Goal: Communication & Community: Connect with others

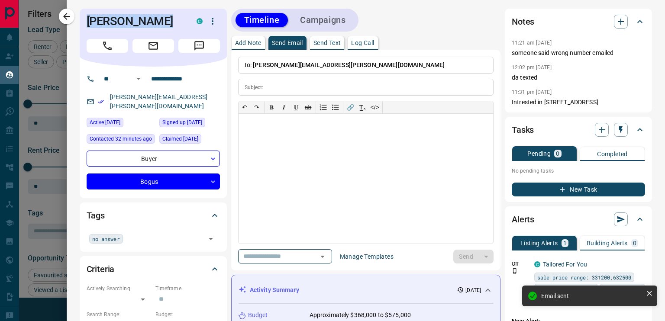
scroll to position [195, 0]
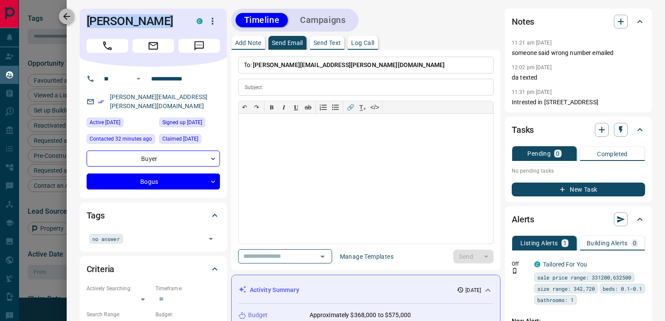
click at [66, 17] on icon "button" at bounding box center [67, 16] width 10 height 10
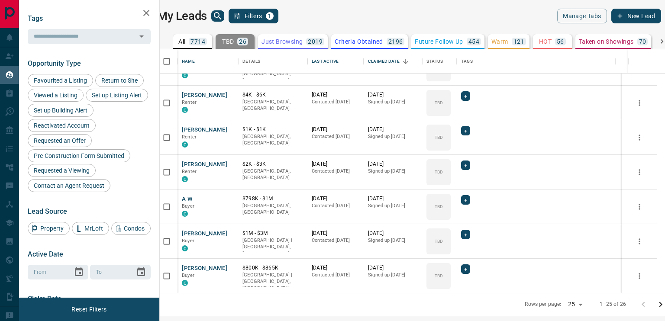
scroll to position [646, 0]
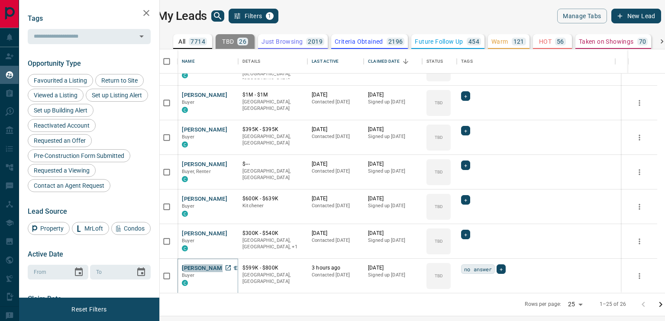
click at [204, 266] on button "[PERSON_NAME] [PERSON_NAME]" at bounding box center [228, 269] width 92 height 8
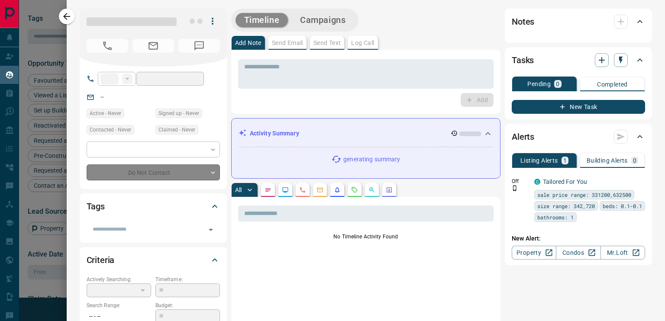
type input "**"
type input "**********"
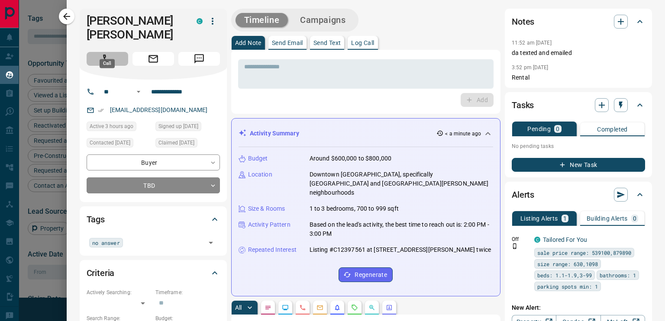
click at [97, 52] on button "Call" at bounding box center [108, 59] width 42 height 14
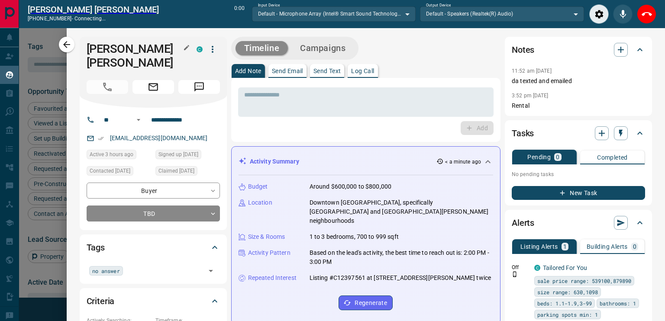
scroll to position [211, 495]
click at [641, 13] on button "End Call" at bounding box center [646, 13] width 19 height 19
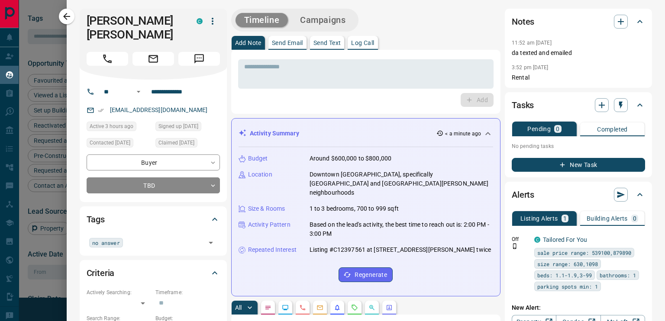
scroll to position [237, 495]
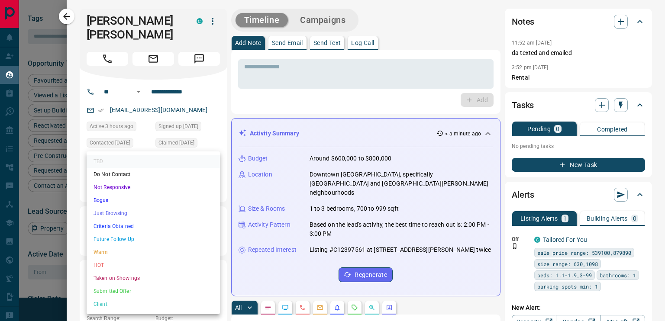
click at [172, 169] on body "Lead Transfers Claim Leads My Leads Tasks Opportunities Deals Campaigns Automat…" at bounding box center [332, 155] width 665 height 311
click at [127, 214] on li "Just Browsing" at bounding box center [153, 213] width 133 height 13
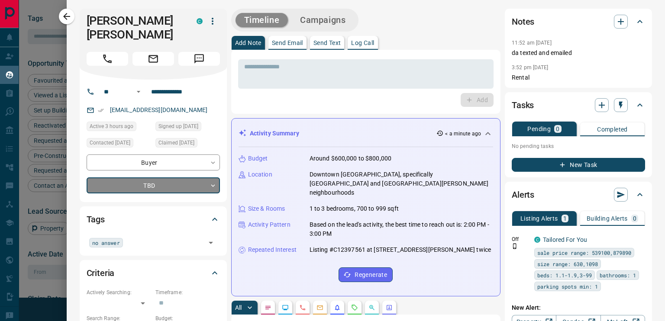
type input "*"
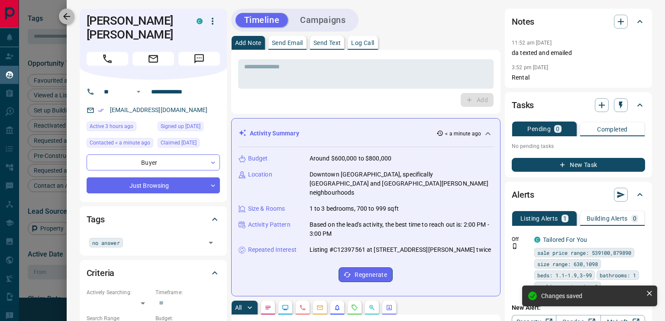
click at [69, 14] on icon "button" at bounding box center [67, 16] width 10 height 10
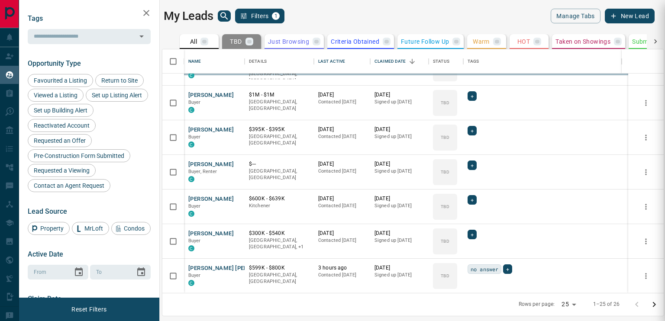
click at [214, 265] on div at bounding box center [332, 160] width 665 height 321
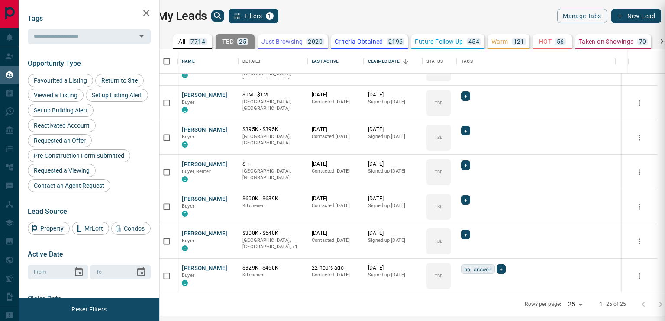
click at [210, 269] on div at bounding box center [332, 160] width 665 height 321
click at [210, 269] on button "[PERSON_NAME]" at bounding box center [204, 269] width 45 height 8
click at [215, 266] on button "[PERSON_NAME]" at bounding box center [204, 269] width 45 height 8
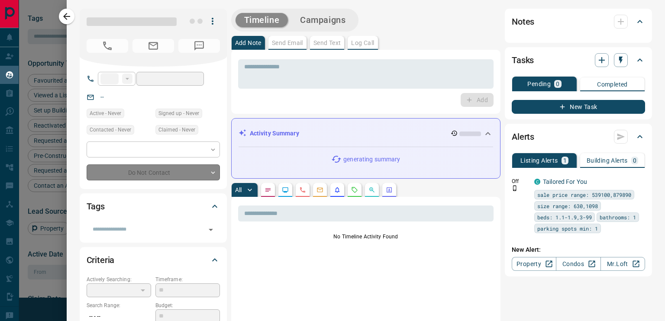
type input "**"
type input "**********"
type input "**"
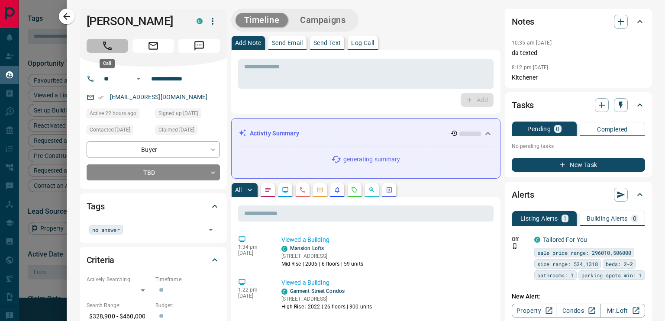
click at [114, 47] on button "Call" at bounding box center [108, 46] width 42 height 14
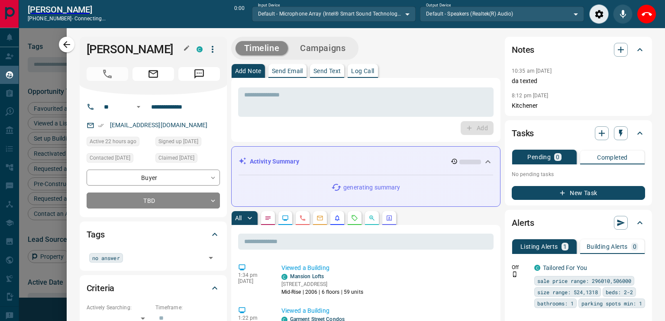
scroll to position [211, 495]
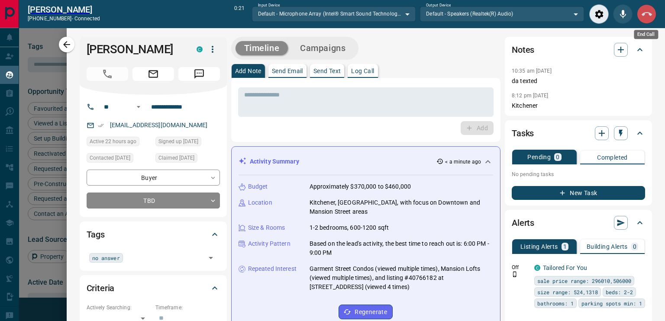
click at [647, 17] on icon "End Call" at bounding box center [647, 14] width 10 height 10
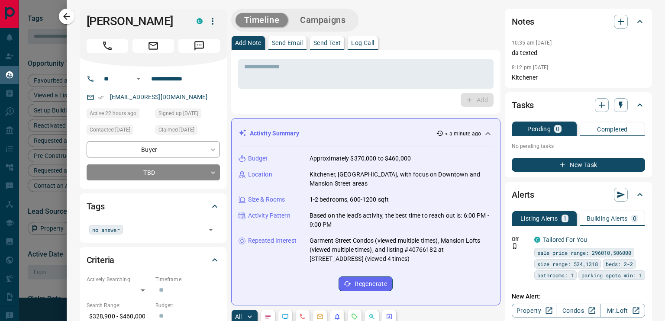
scroll to position [237, 495]
click at [617, 19] on icon "button" at bounding box center [621, 21] width 10 height 10
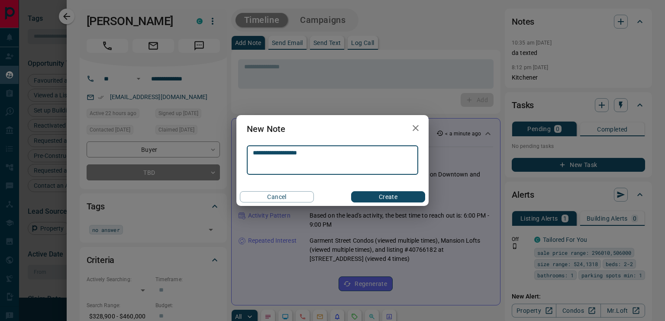
type textarea "**********"
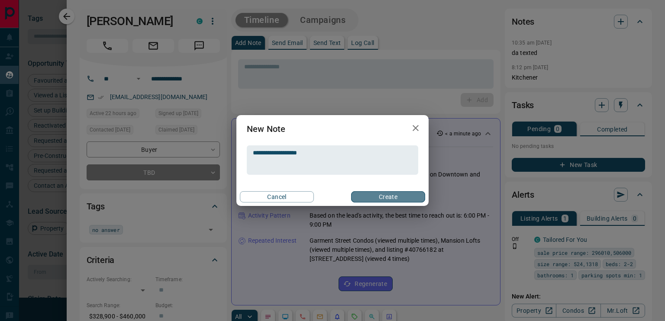
click at [408, 194] on button "Create" at bounding box center [388, 196] width 74 height 11
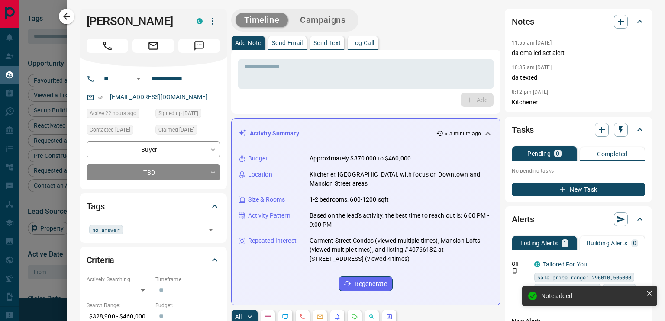
drag, startPoint x: 169, startPoint y: 23, endPoint x: 89, endPoint y: 29, distance: 79.9
click at [89, 29] on div "[PERSON_NAME] C" at bounding box center [153, 38] width 147 height 58
copy h1 "[PERSON_NAME]"
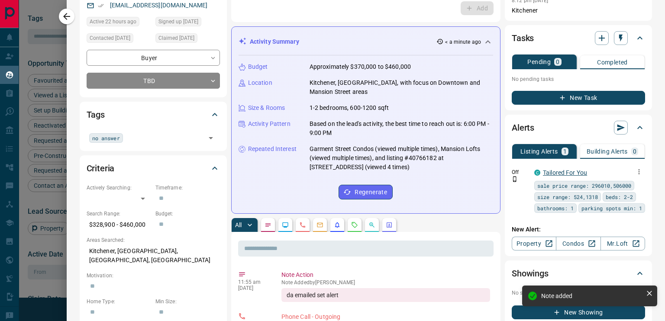
click at [543, 172] on link "Tailored For You" at bounding box center [565, 172] width 44 height 7
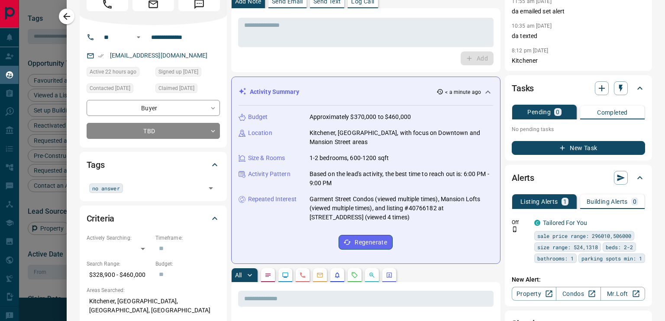
scroll to position [0, 0]
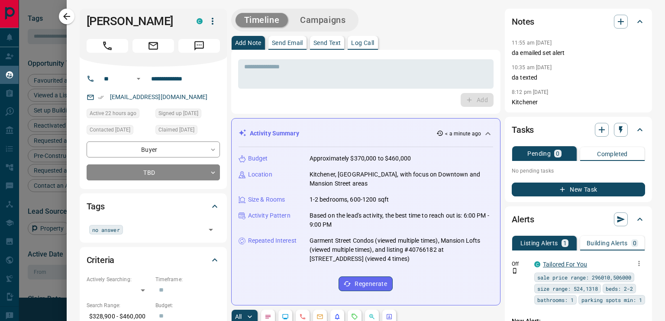
click at [545, 262] on link "Tailored For You" at bounding box center [565, 264] width 44 height 7
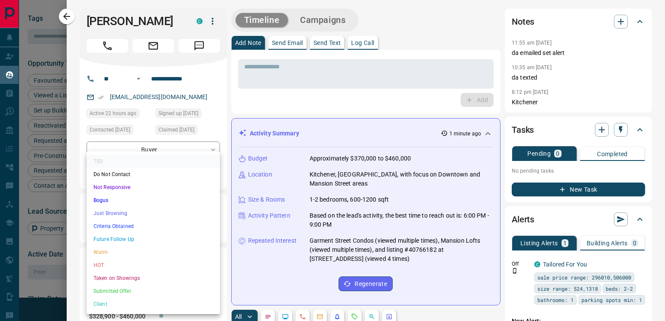
click at [166, 176] on body "Lead Transfers Claim Leads My Leads Tasks Opportunities Deals Campaigns Automat…" at bounding box center [332, 155] width 665 height 311
click at [117, 227] on li "Criteria Obtained" at bounding box center [153, 226] width 133 height 13
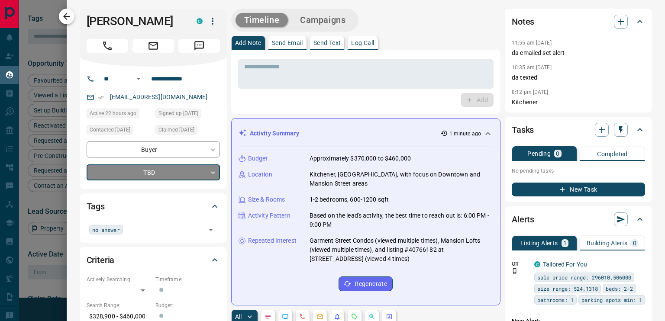
type input "*"
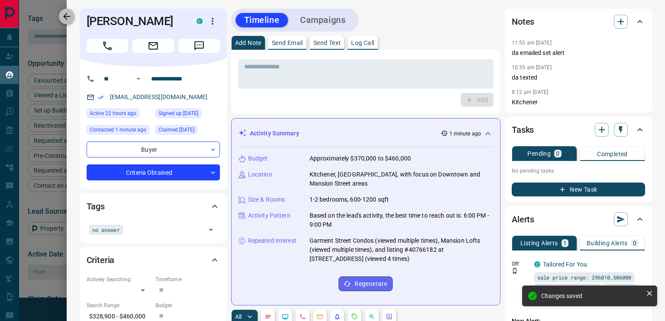
click at [66, 18] on icon "button" at bounding box center [66, 16] width 7 height 7
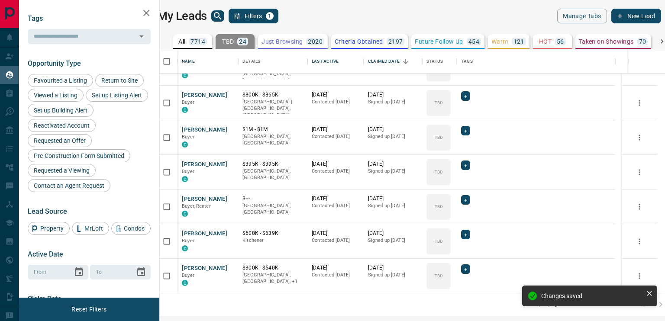
scroll to position [612, 0]
click at [201, 268] on button "[PERSON_NAME]" at bounding box center [204, 269] width 45 height 8
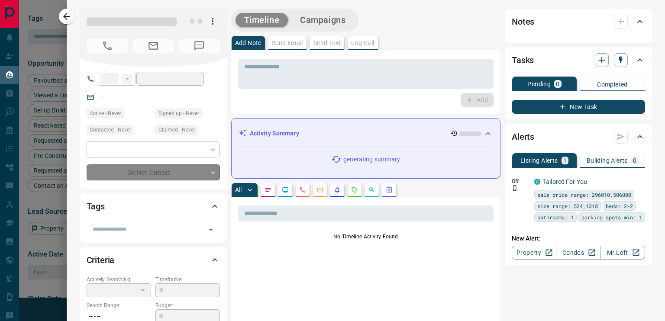
type input "**"
type input "**********"
type input "**"
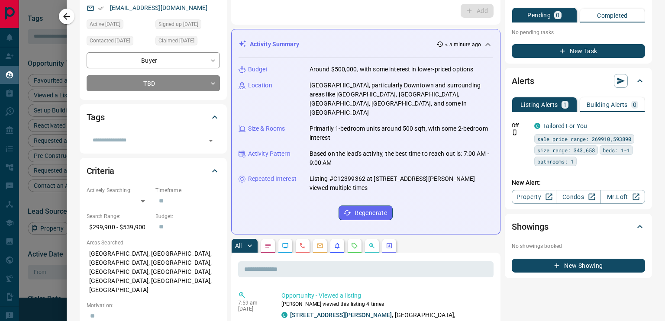
scroll to position [0, 0]
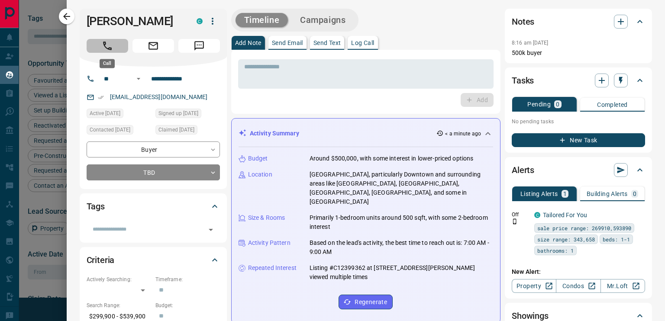
click at [107, 51] on icon "Call" at bounding box center [107, 45] width 11 height 11
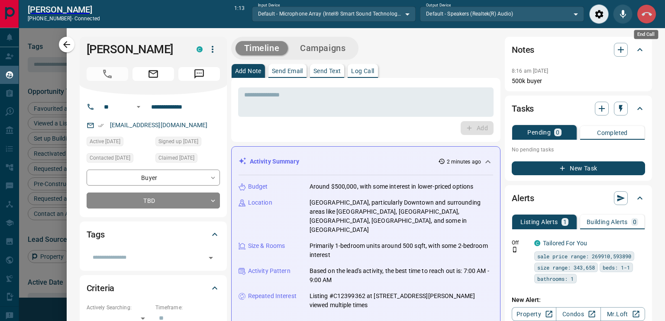
click at [641, 15] on button "End Call" at bounding box center [646, 13] width 19 height 19
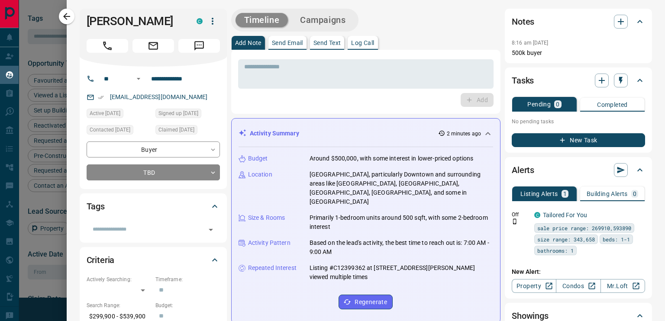
scroll to position [237, 495]
click at [619, 22] on icon "button" at bounding box center [621, 21] width 10 height 10
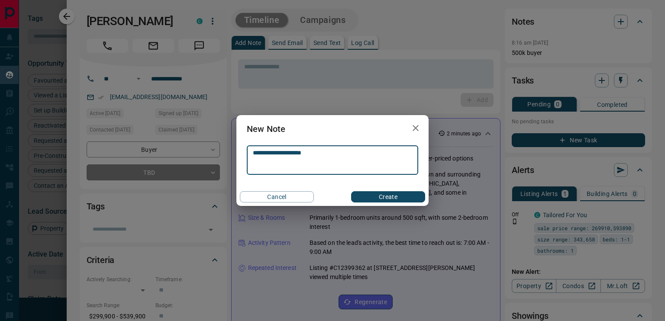
type textarea "**********"
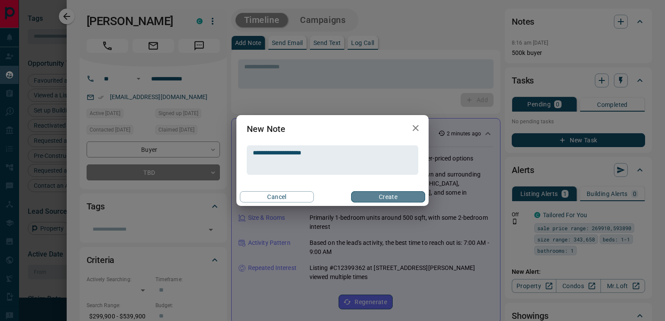
click at [386, 199] on button "Create" at bounding box center [388, 196] width 74 height 11
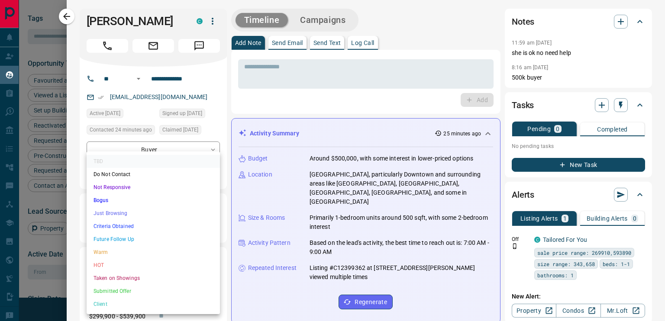
click at [149, 173] on body "Lead Transfers Claim Leads My Leads Tasks Opportunities Deals Campaigns Automat…" at bounding box center [332, 155] width 665 height 311
click at [126, 227] on li "Criteria Obtained" at bounding box center [153, 226] width 133 height 13
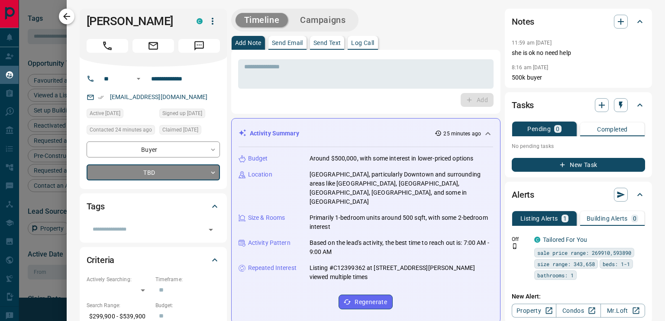
type input "*"
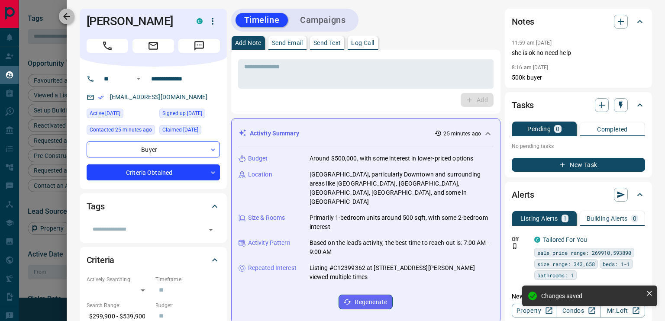
click at [66, 15] on icon "button" at bounding box center [66, 16] width 7 height 7
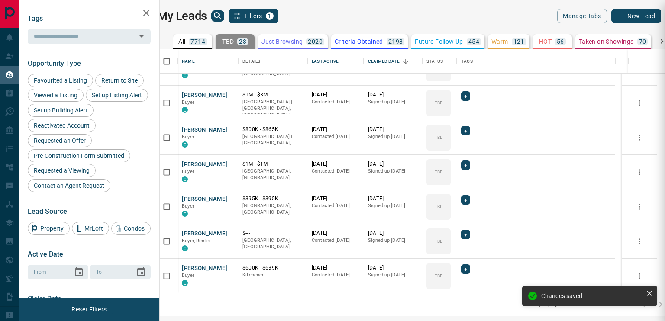
scroll to position [577, 0]
click at [207, 268] on button "[PERSON_NAME]" at bounding box center [204, 269] width 45 height 8
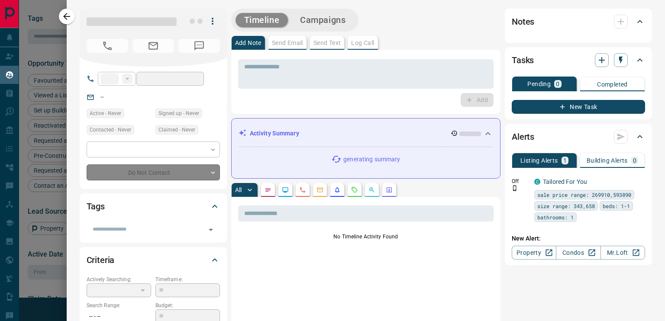
type input "**"
type input "**********"
type input "**"
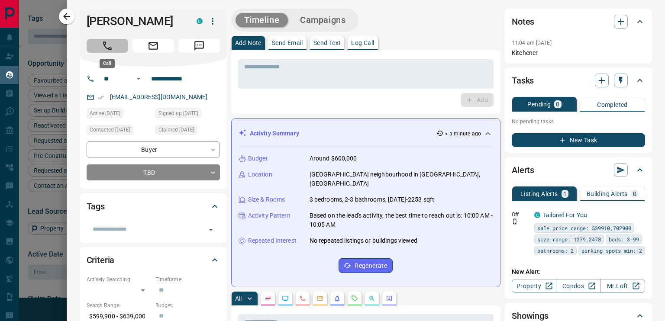
click at [113, 45] on button "Call" at bounding box center [108, 46] width 42 height 14
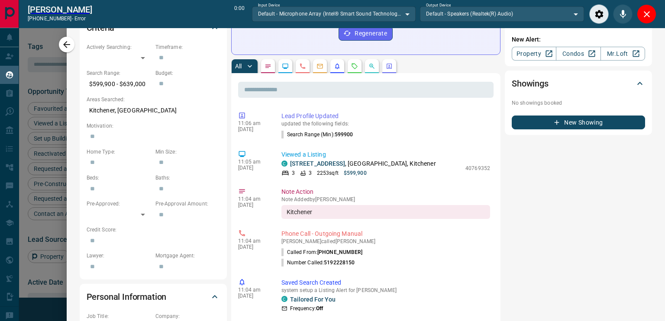
scroll to position [0, 0]
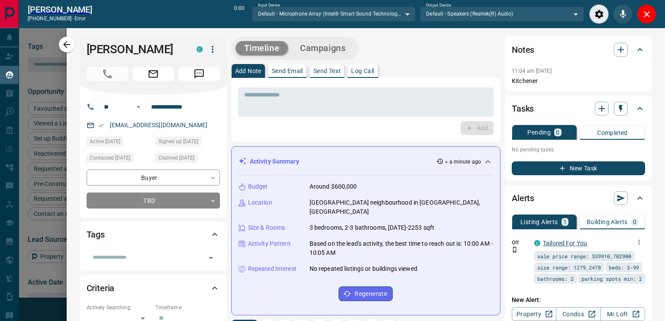
click at [552, 244] on link "Tailored For You" at bounding box center [565, 243] width 44 height 7
drag, startPoint x: 166, startPoint y: 50, endPoint x: 73, endPoint y: 51, distance: 93.2
copy h1 "[PERSON_NAME]"
click at [616, 50] on icon "button" at bounding box center [621, 50] width 10 height 10
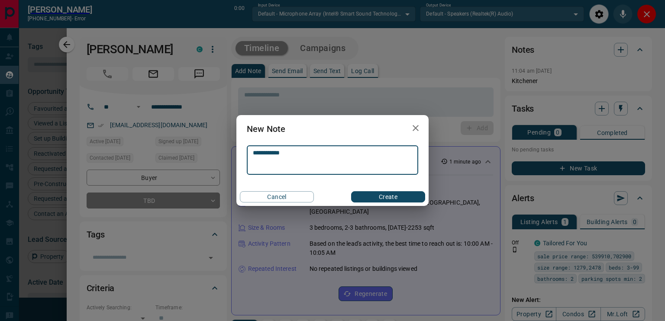
type textarea "**********"
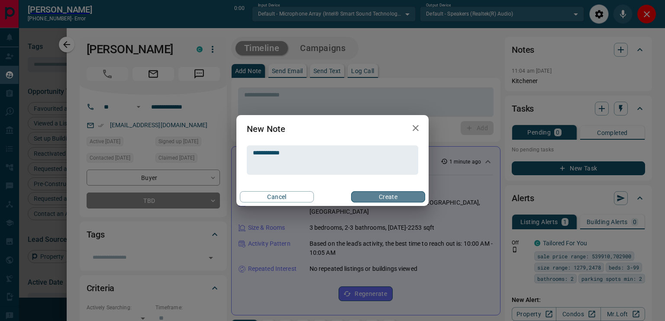
click at [374, 202] on button "Create" at bounding box center [388, 196] width 74 height 11
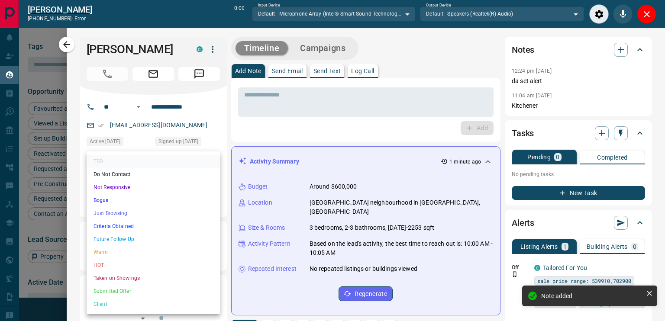
click at [140, 201] on body "Lead Transfers Claim Leads My Leads Tasks Opportunities Deals Campaigns Automat…" at bounding box center [332, 156] width 665 height 312
click at [124, 228] on li "Criteria Obtained" at bounding box center [153, 226] width 133 height 13
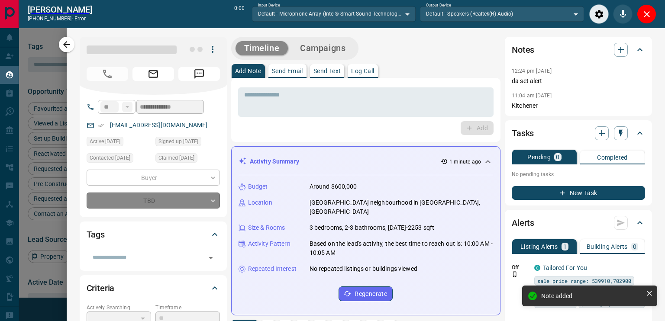
type input "*"
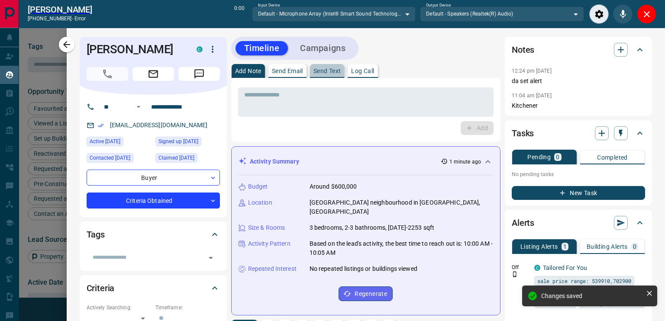
click at [318, 73] on p "Send Text" at bounding box center [328, 71] width 28 height 6
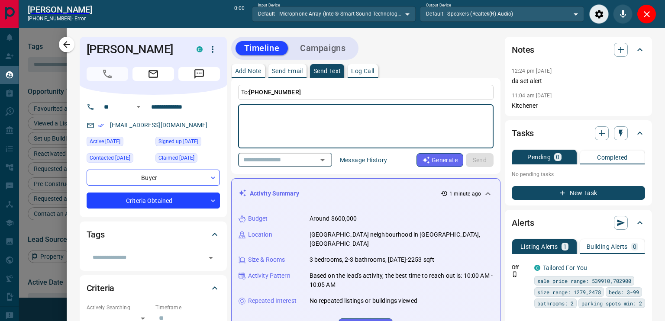
click at [306, 158] on input "text" at bounding box center [273, 160] width 66 height 11
click at [305, 161] on input "text" at bounding box center [273, 160] width 66 height 11
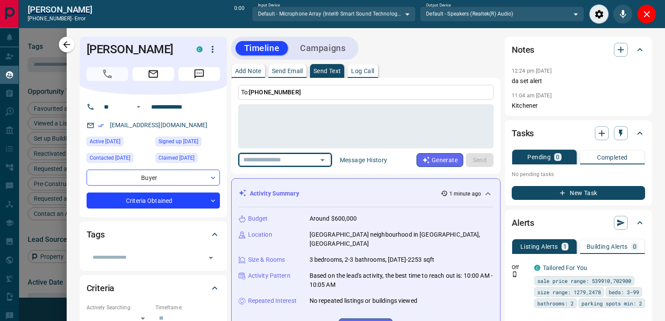
click at [305, 161] on input "text" at bounding box center [273, 160] width 66 height 11
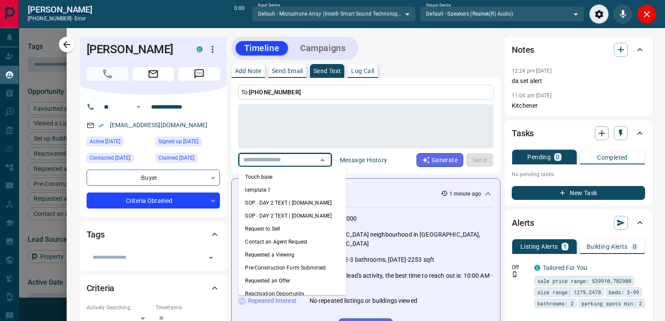
click at [264, 191] on li "template 1" at bounding box center [292, 190] width 108 height 13
type textarea "**********"
type input "**********"
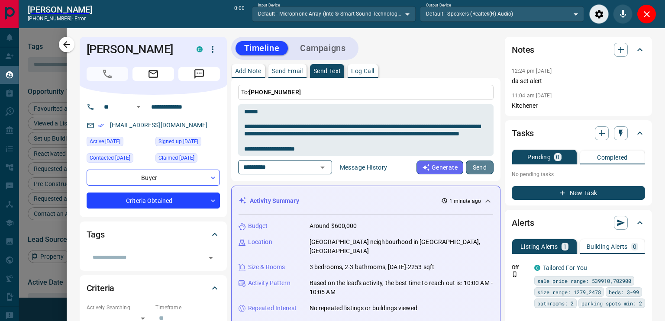
click at [471, 169] on button "Send" at bounding box center [480, 168] width 28 height 14
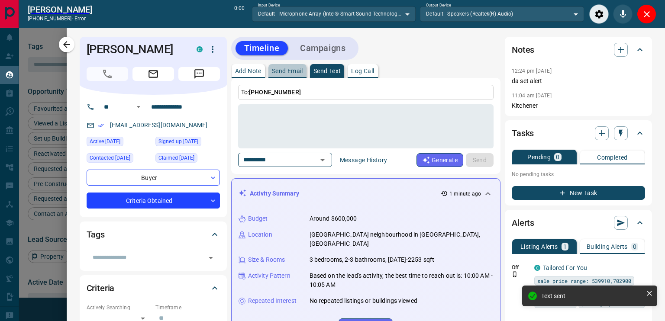
click at [289, 68] on p "Send Email" at bounding box center [287, 71] width 31 height 6
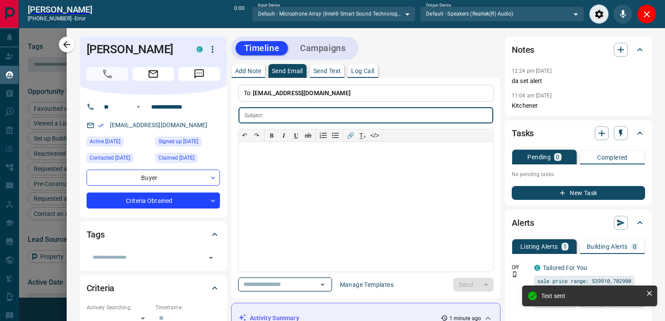
click at [267, 289] on input "text" at bounding box center [273, 284] width 66 height 11
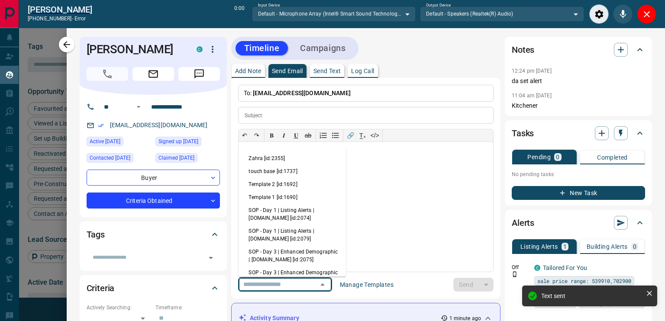
click at [267, 182] on li "Template 2 [id:1692]" at bounding box center [292, 184] width 108 height 13
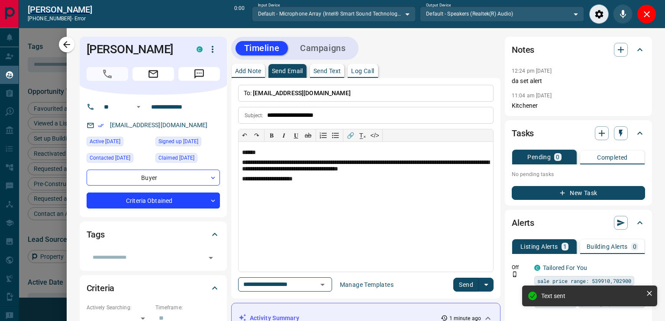
type input "**********"
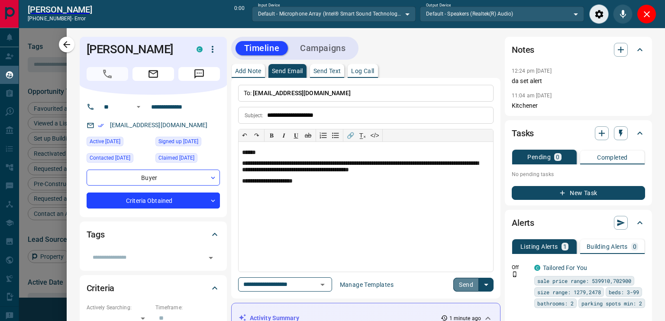
click at [455, 286] on button "Send" at bounding box center [467, 285] width 26 height 14
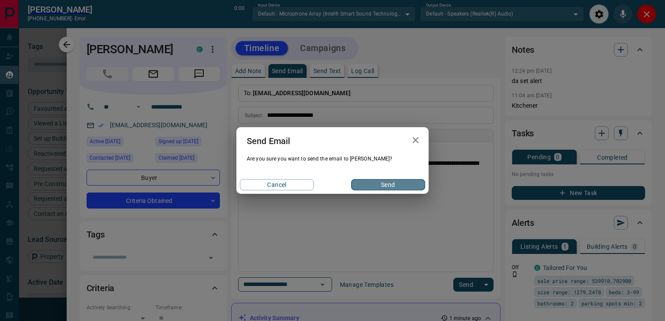
click at [390, 182] on button "Send" at bounding box center [388, 184] width 74 height 11
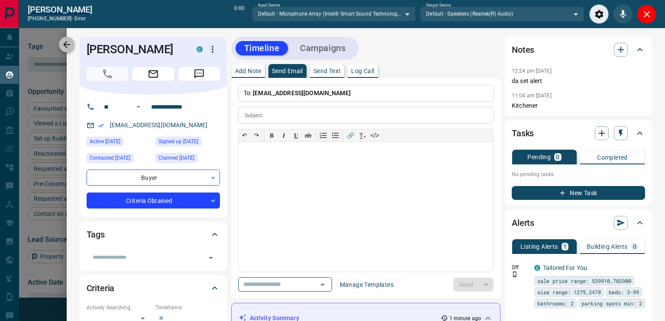
click at [66, 41] on icon "button" at bounding box center [67, 44] width 10 height 10
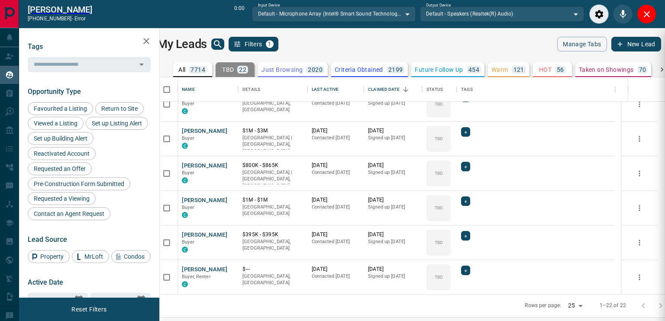
scroll to position [569, 0]
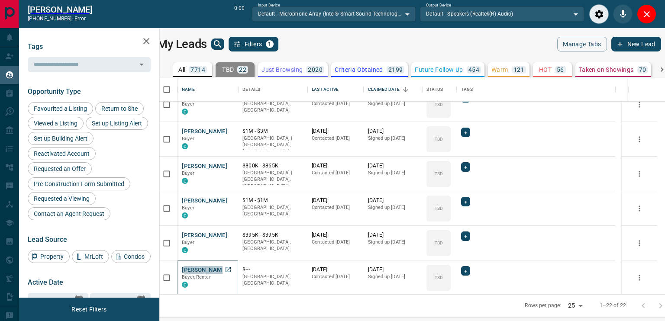
click at [210, 267] on button "[PERSON_NAME]" at bounding box center [204, 270] width 45 height 8
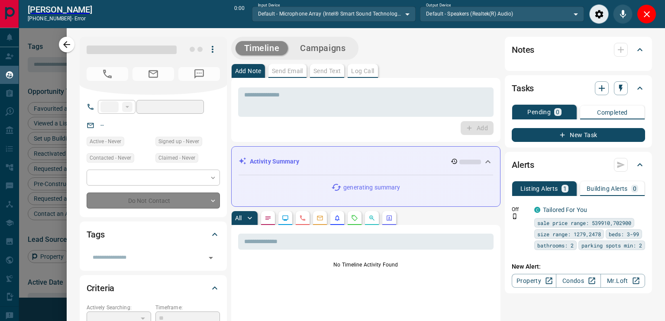
type input "**"
type input "**********"
type input "**"
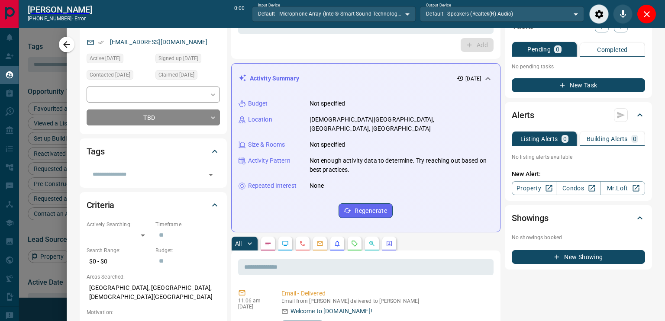
scroll to position [0, 0]
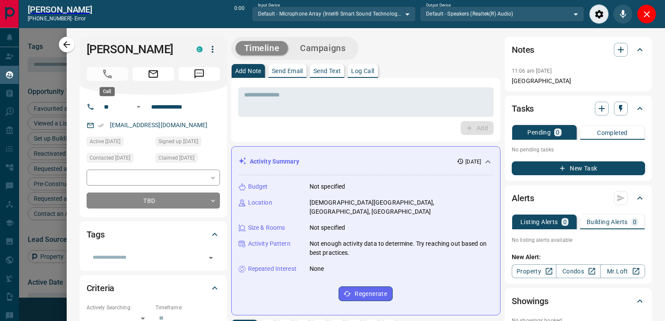
click at [117, 74] on span "Call" at bounding box center [108, 74] width 42 height 14
click at [647, 12] on icon "Close" at bounding box center [647, 14] width 10 height 10
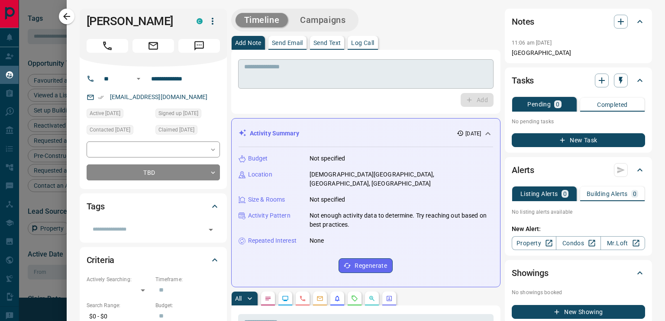
scroll to position [542, 0]
click at [104, 49] on icon "Call" at bounding box center [107, 45] width 11 height 11
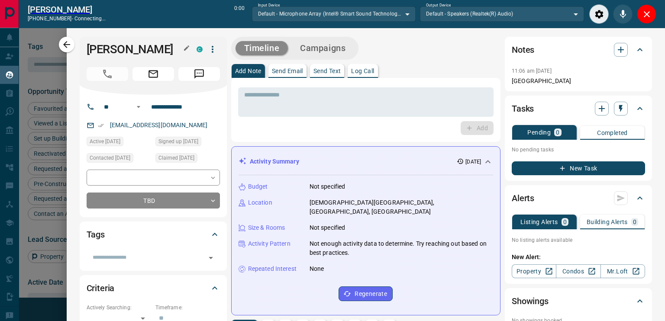
scroll to position [211, 495]
click at [110, 81] on span "Call" at bounding box center [108, 74] width 42 height 14
click at [646, 6] on button "Close" at bounding box center [646, 13] width 19 height 19
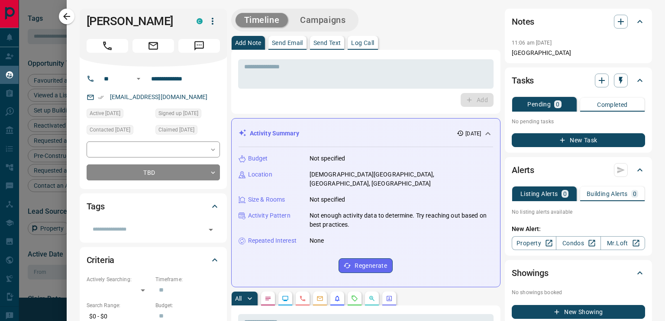
scroll to position [237, 495]
click at [122, 48] on button "Call" at bounding box center [108, 46] width 42 height 14
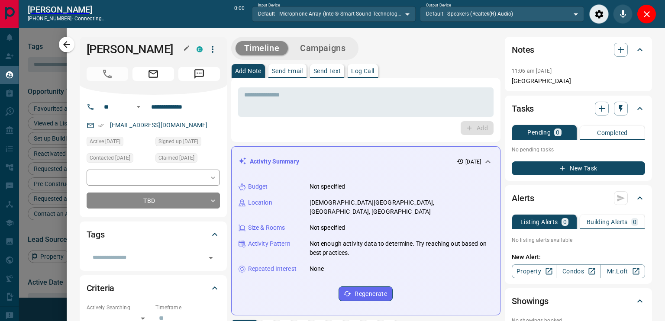
scroll to position [211, 495]
click at [652, 13] on button "Close" at bounding box center [646, 13] width 19 height 19
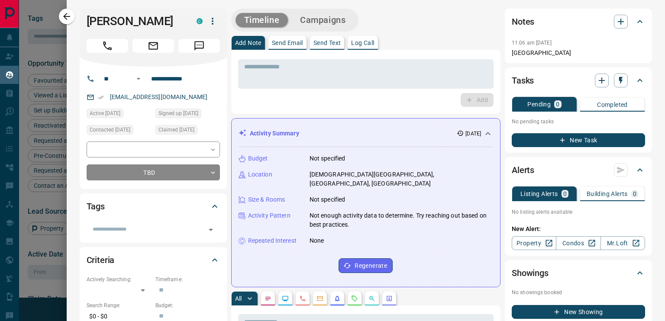
scroll to position [237, 495]
